Goal: Information Seeking & Learning: Learn about a topic

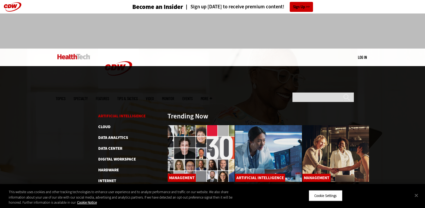
click at [119, 114] on link "Artificial Intelligence" at bounding box center [121, 116] width 47 height 5
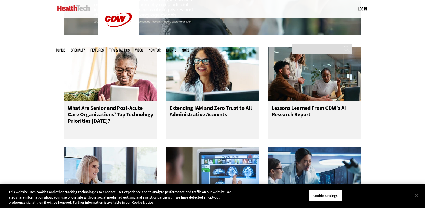
scroll to position [631, 0]
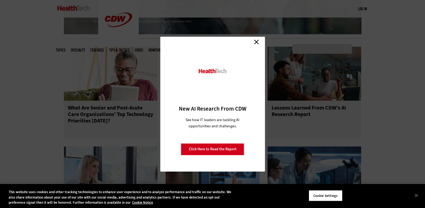
click at [256, 43] on link "Close" at bounding box center [256, 42] width 8 height 8
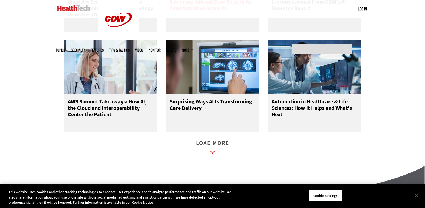
scroll to position [739, 0]
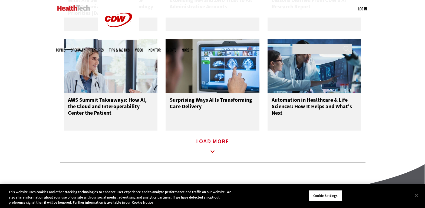
click at [210, 146] on link "Load More" at bounding box center [212, 147] width 33 height 15
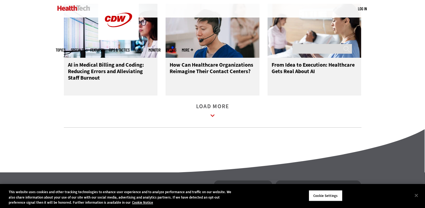
scroll to position [1174, 0]
